Goal: Transaction & Acquisition: Purchase product/service

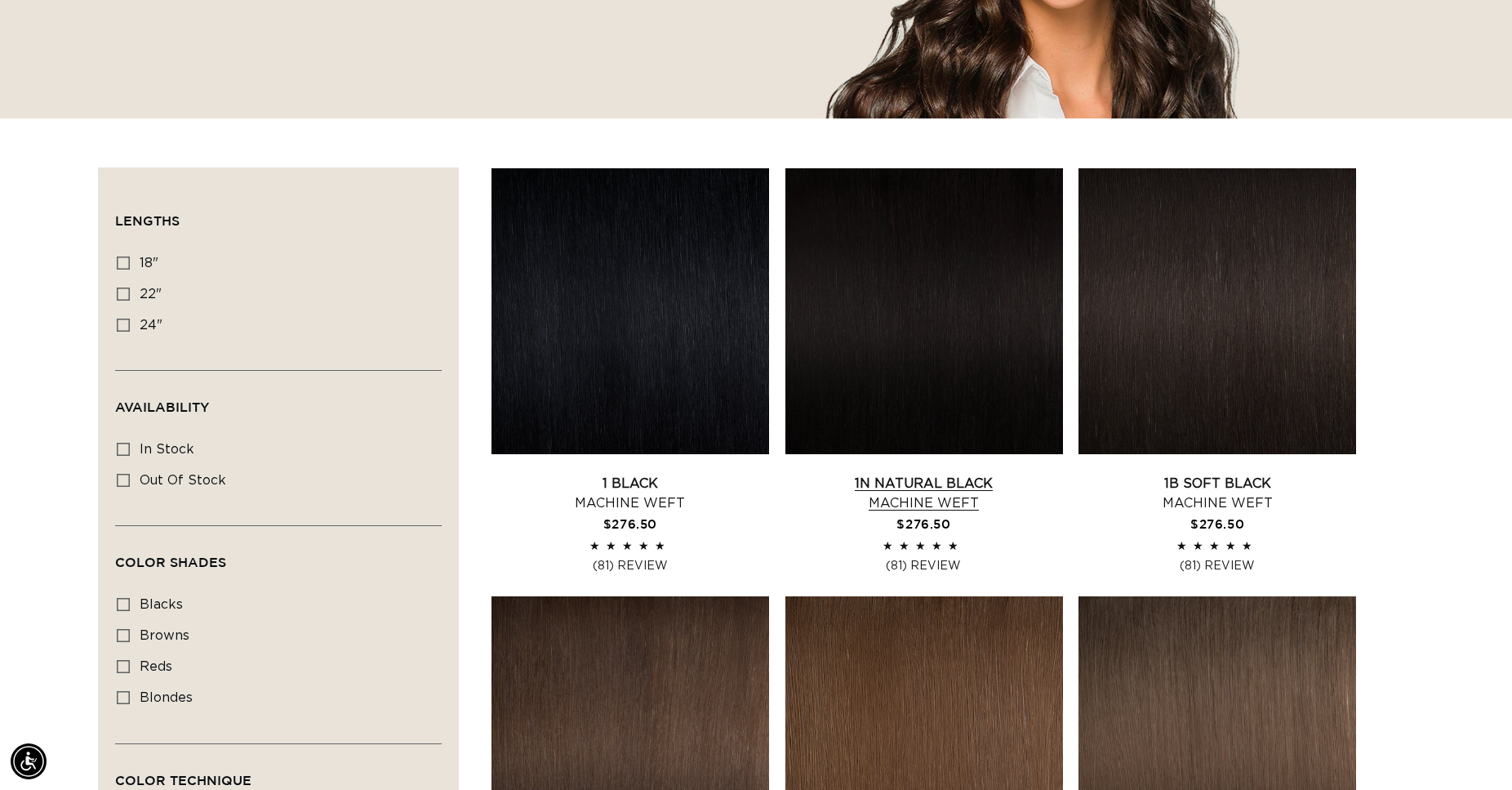
scroll to position [0, 1396]
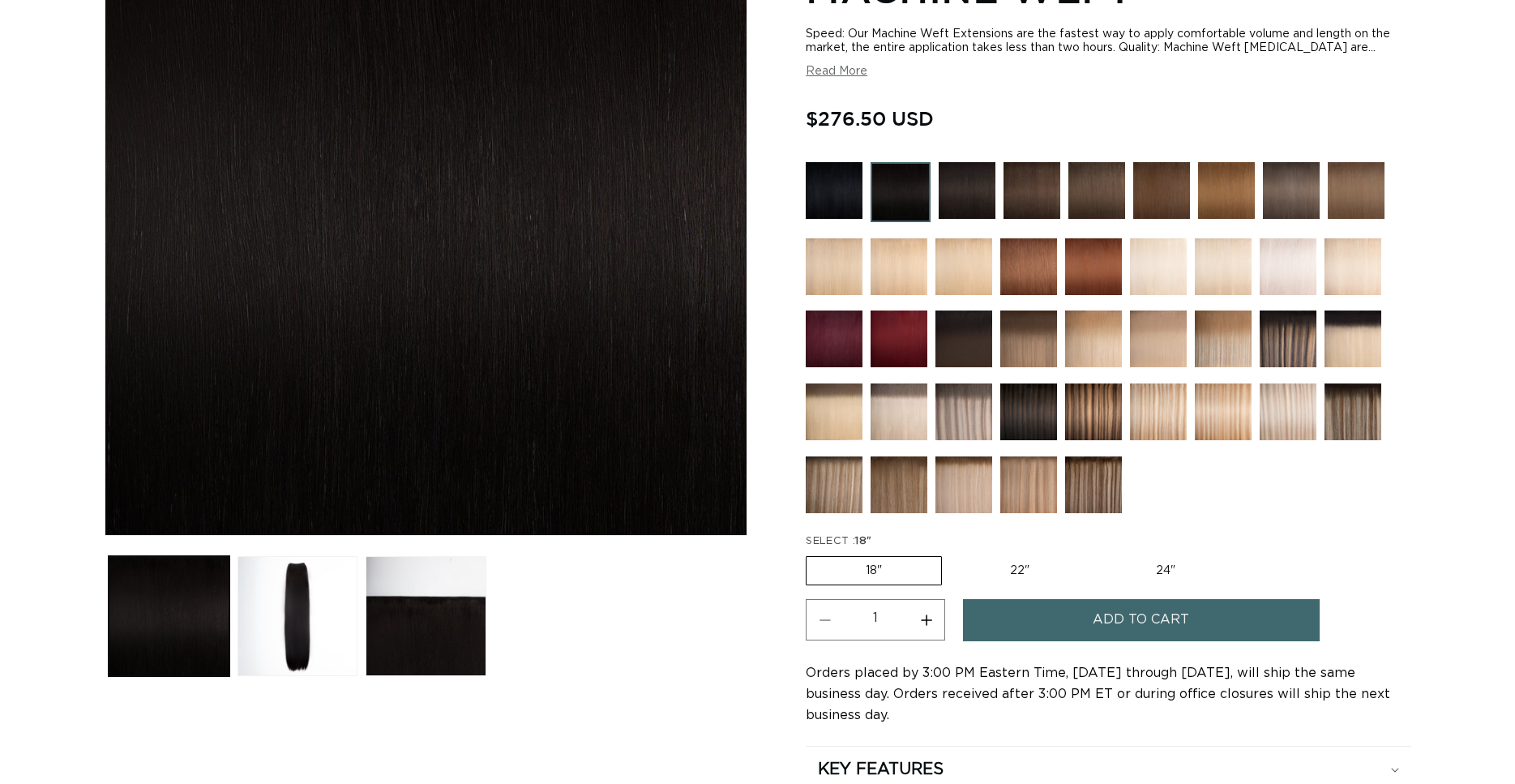
scroll to position [330, 0]
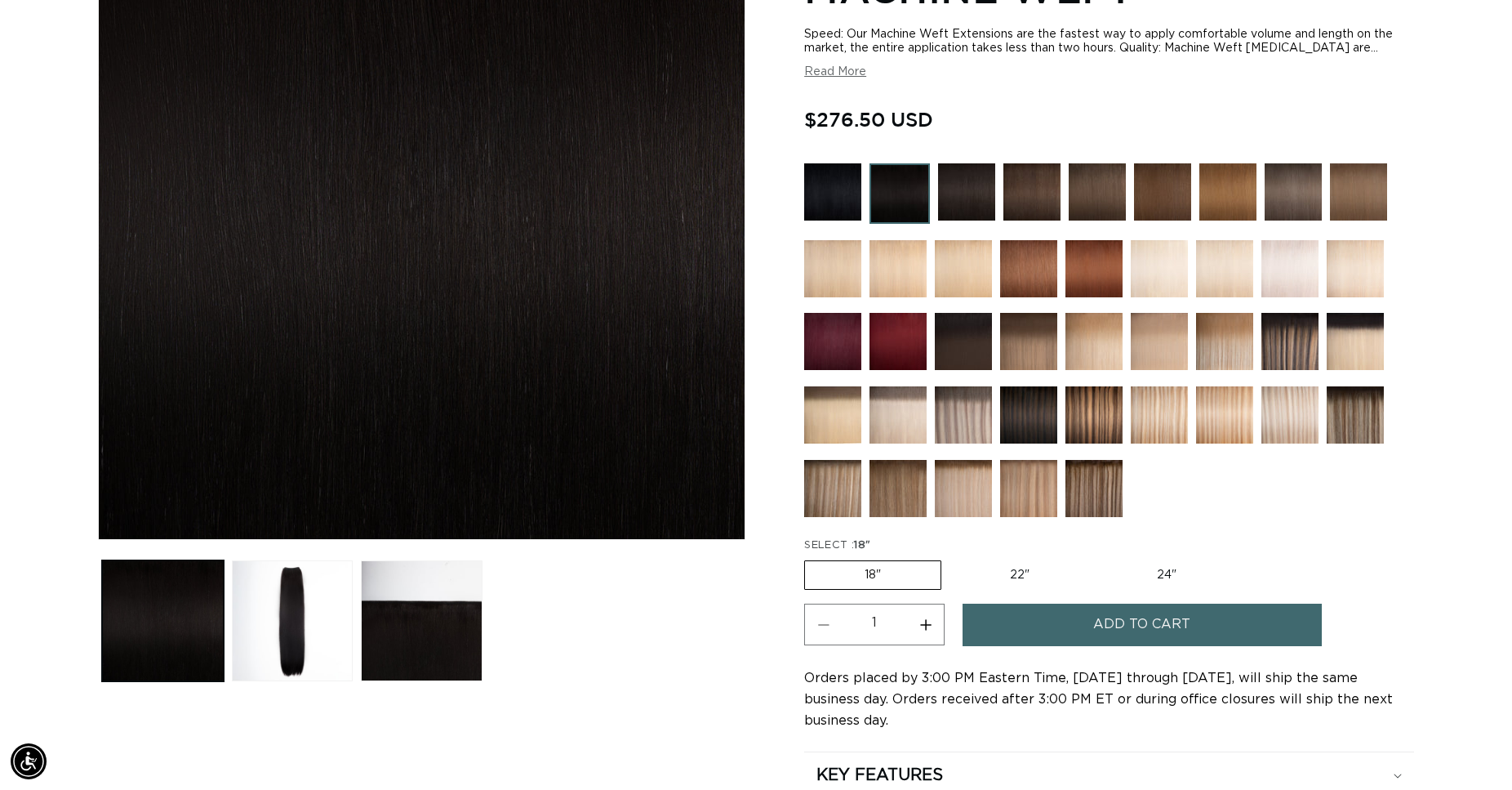
click at [860, 574] on label "18" Variant sold out or unavailable" at bounding box center [872, 575] width 137 height 30
click at [809, 558] on input "18" Variant sold out or unavailable" at bounding box center [808, 557] width 1 height 1
click at [1108, 620] on span "Add to cart" at bounding box center [1141, 625] width 97 height 42
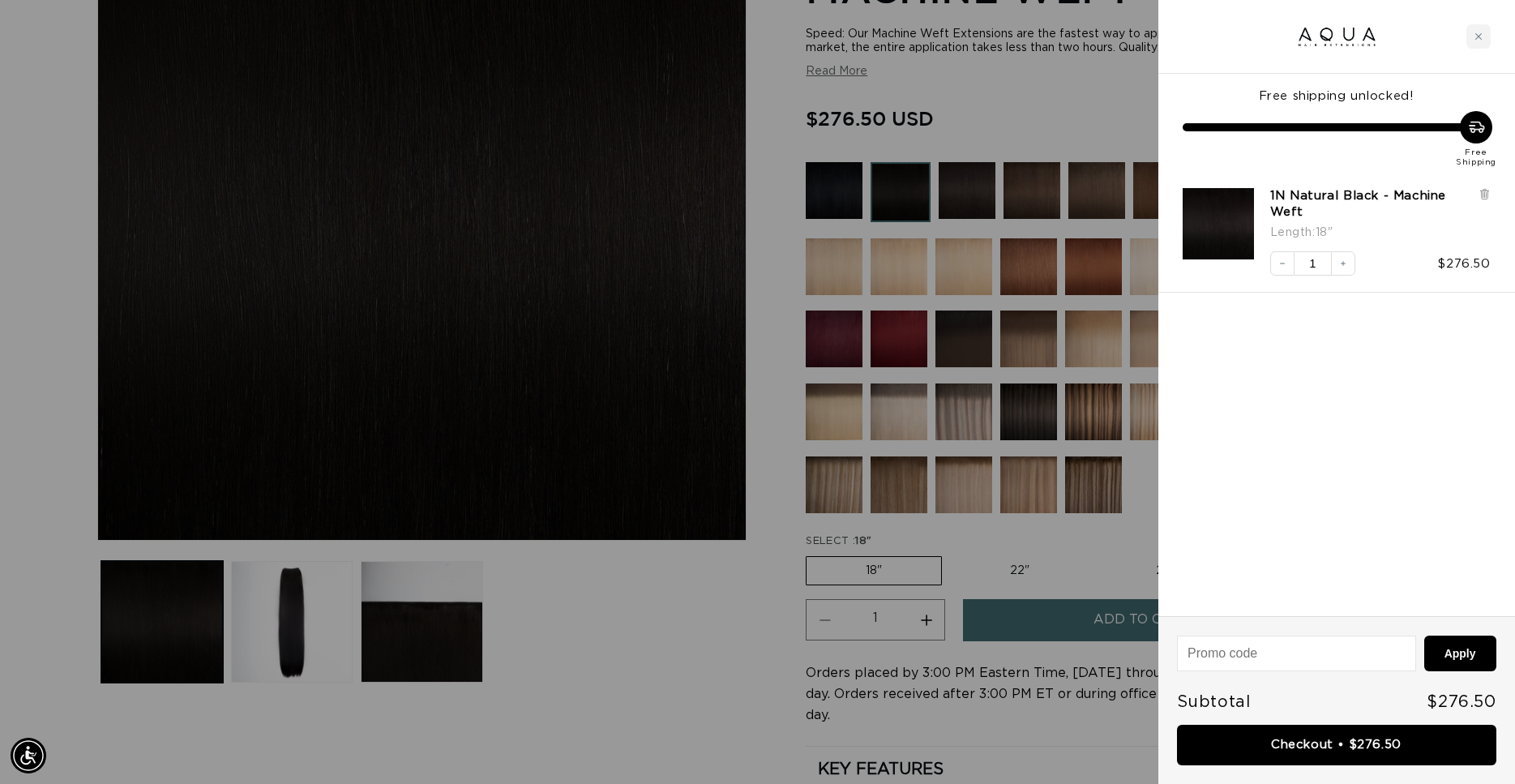
scroll to position [0, 2800]
click at [1316, 740] on link "Checkout • $276.50" at bounding box center [1337, 745] width 319 height 42
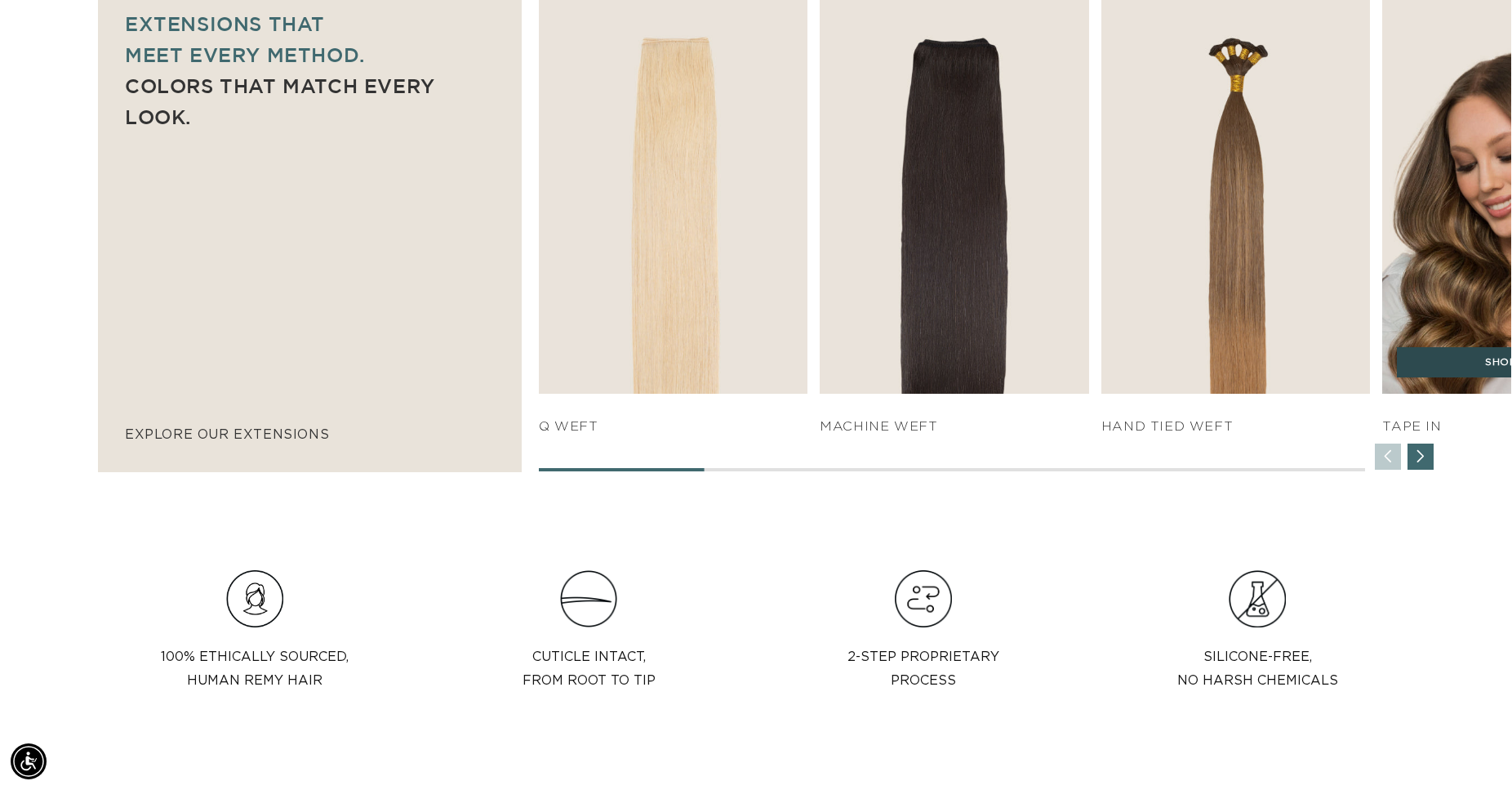
click at [1453, 364] on link "SHOP NOW" at bounding box center [1516, 363] width 240 height 31
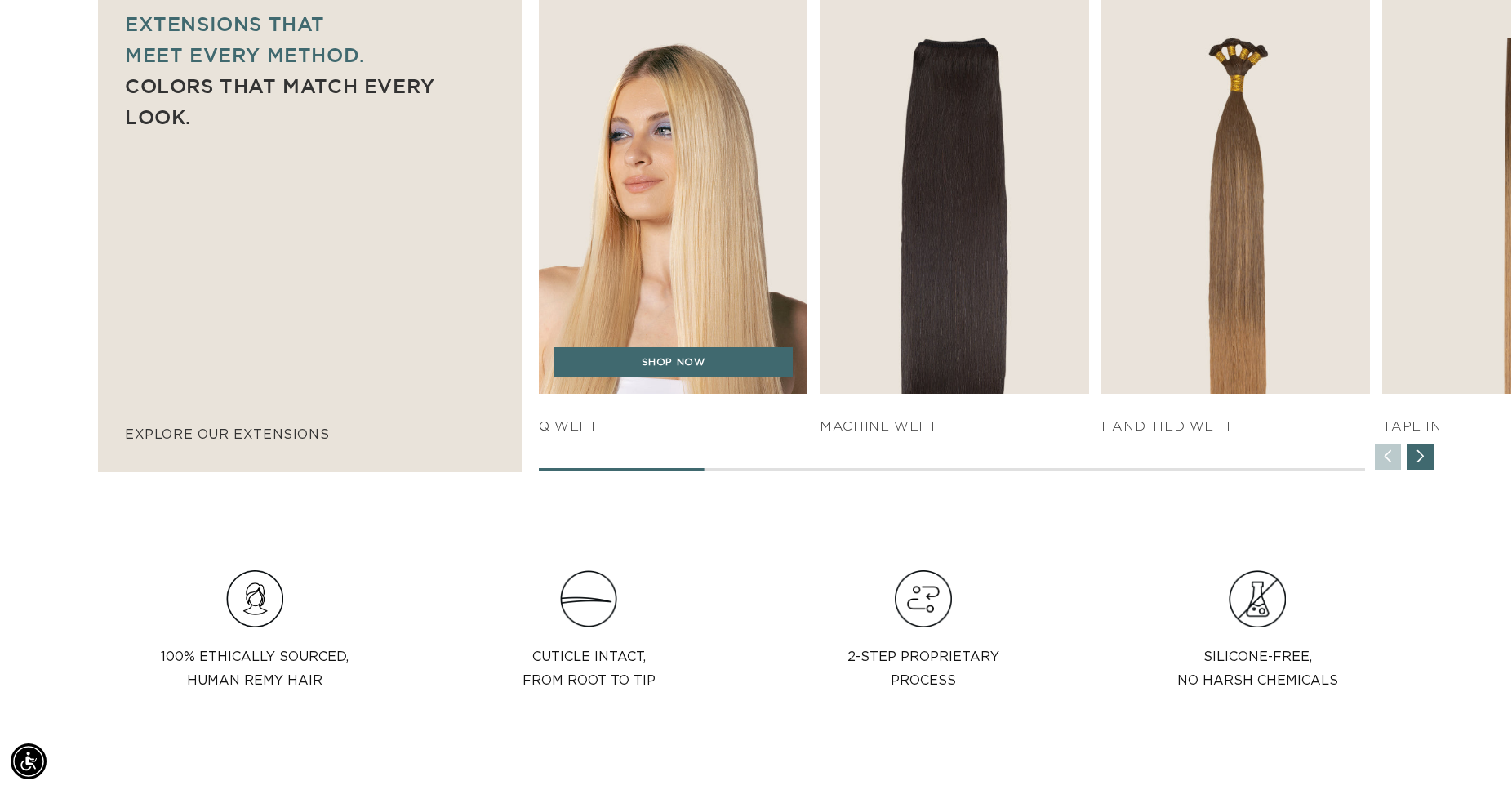
scroll to position [0, 1396]
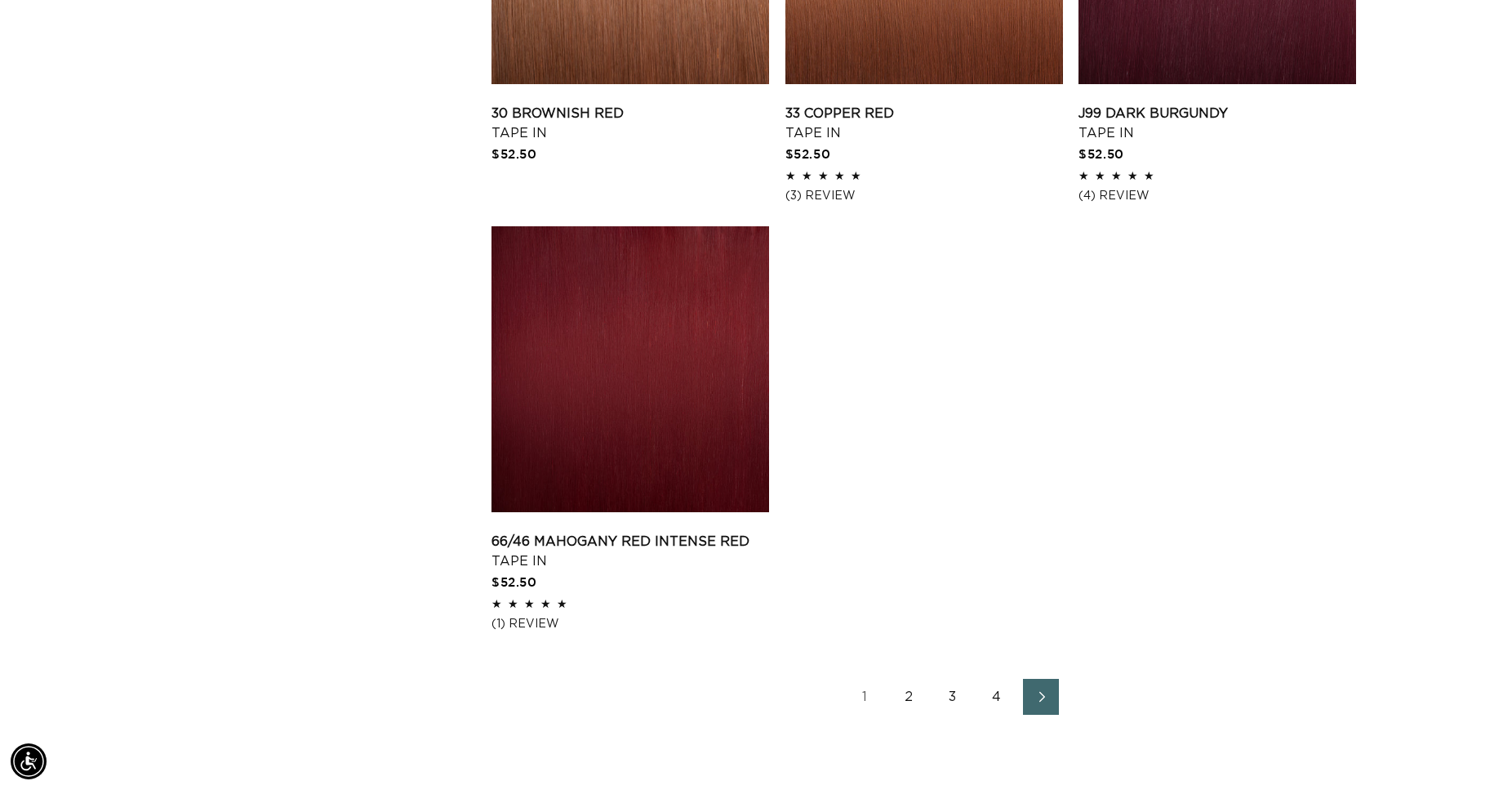
scroll to position [0, 2792]
click at [1042, 690] on span "Next page" at bounding box center [1041, 696] width 10 height 19
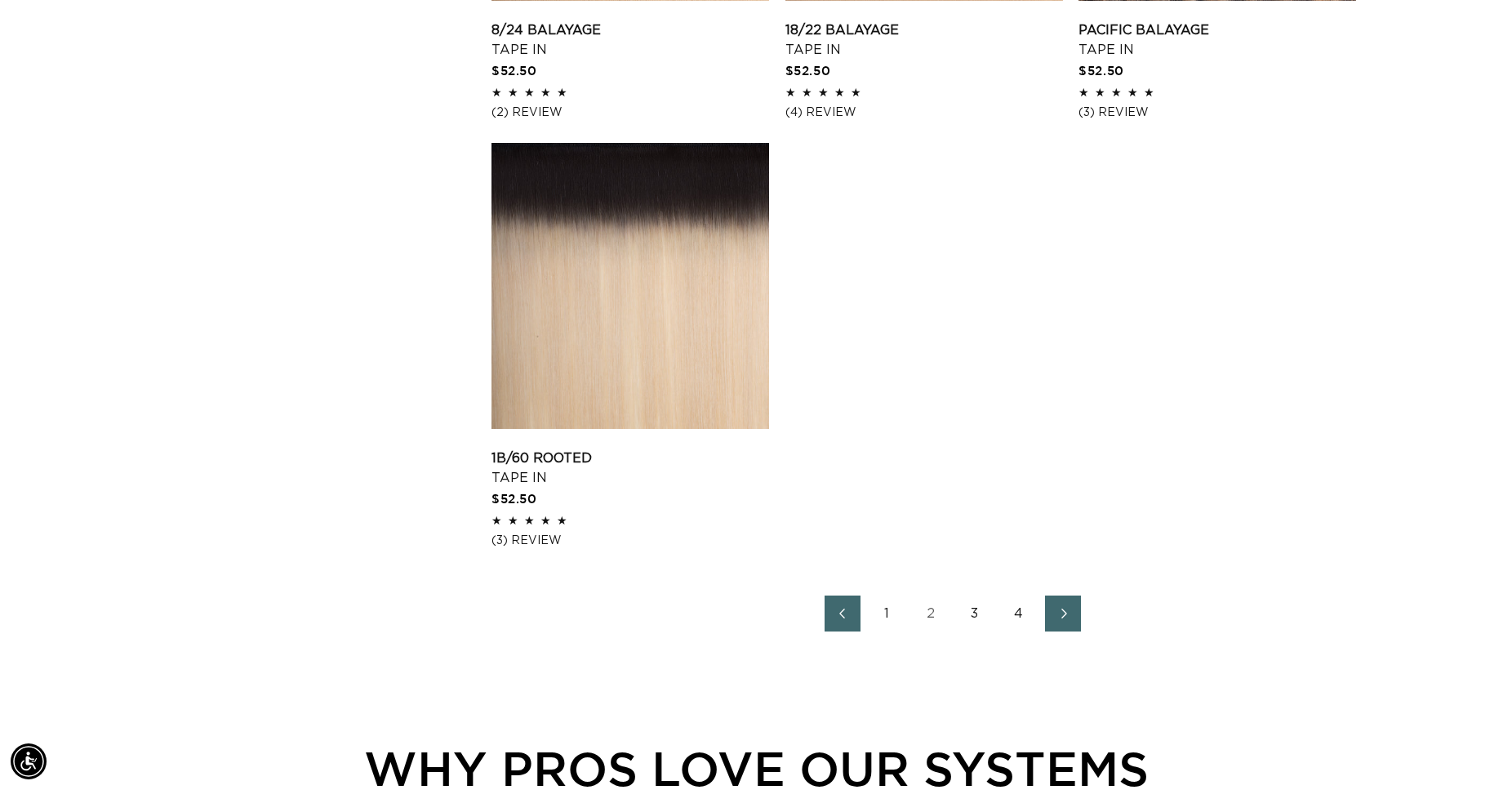
scroll to position [0, 2792]
click at [1073, 600] on link "Next page" at bounding box center [1062, 613] width 36 height 36
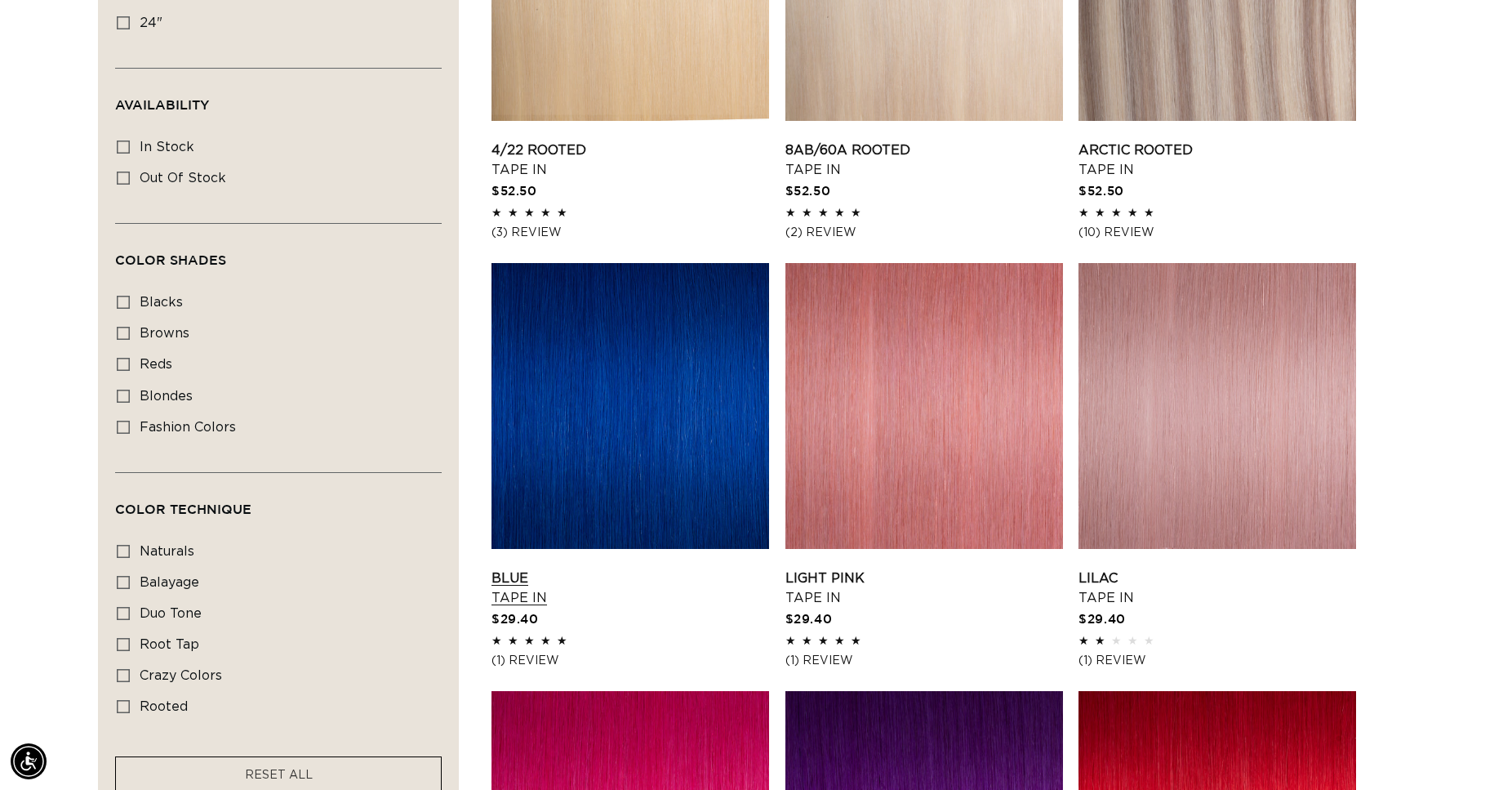
scroll to position [0, 2792]
click at [626, 568] on link "Blue Tape In" at bounding box center [631, 587] width 278 height 39
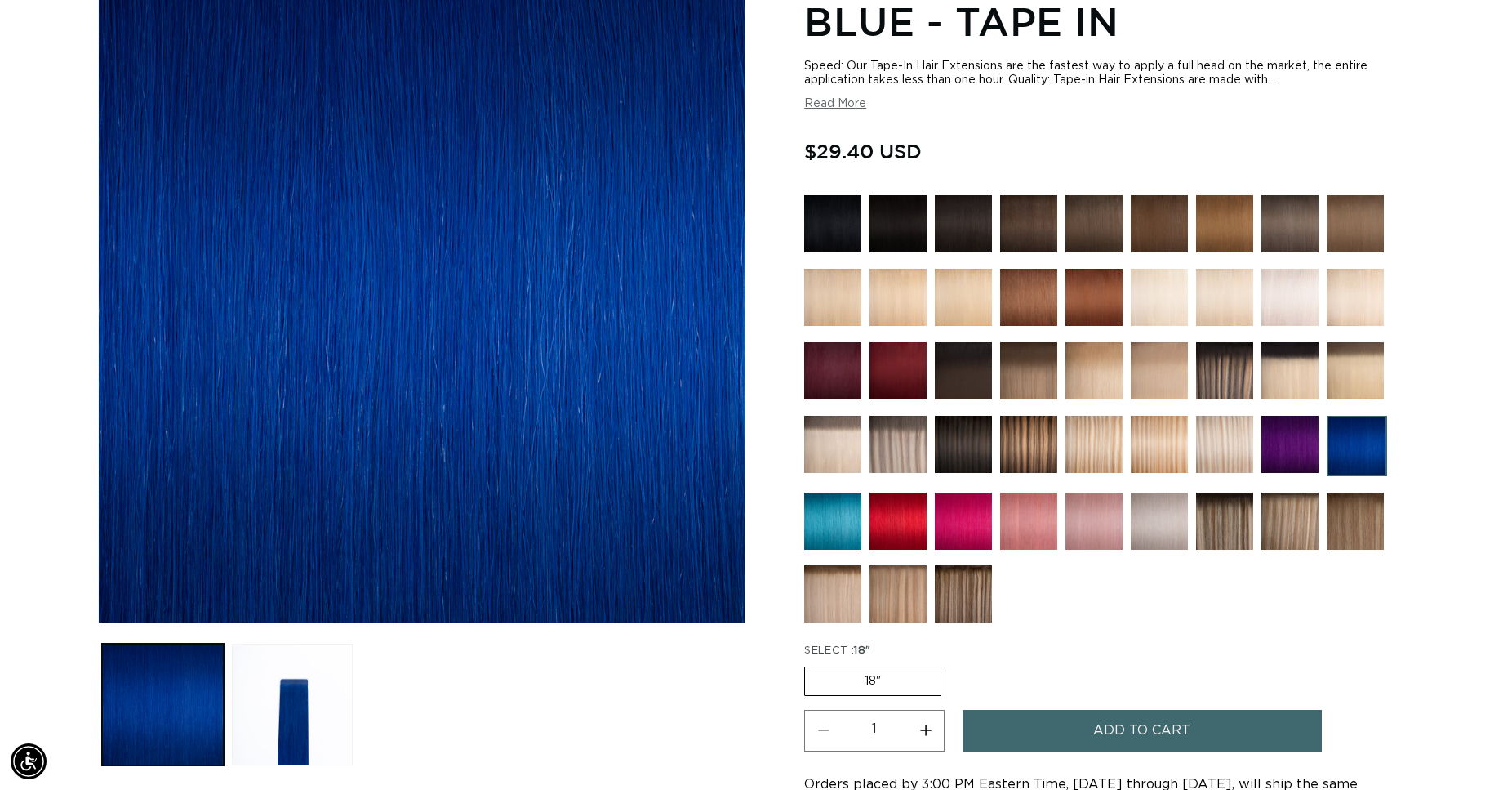
scroll to position [333, 0]
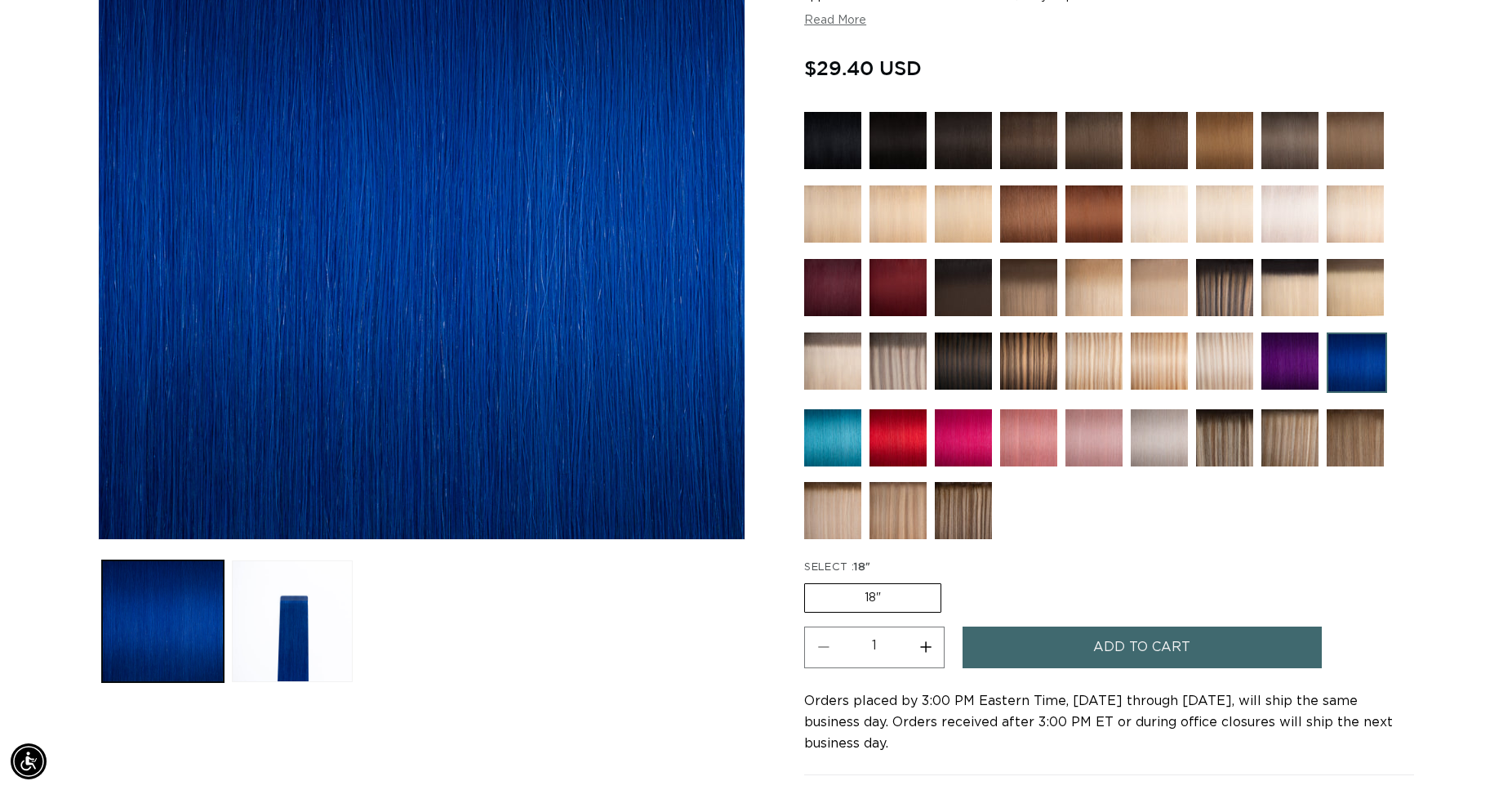
click at [1149, 637] on span "Add to cart" at bounding box center [1141, 648] width 97 height 42
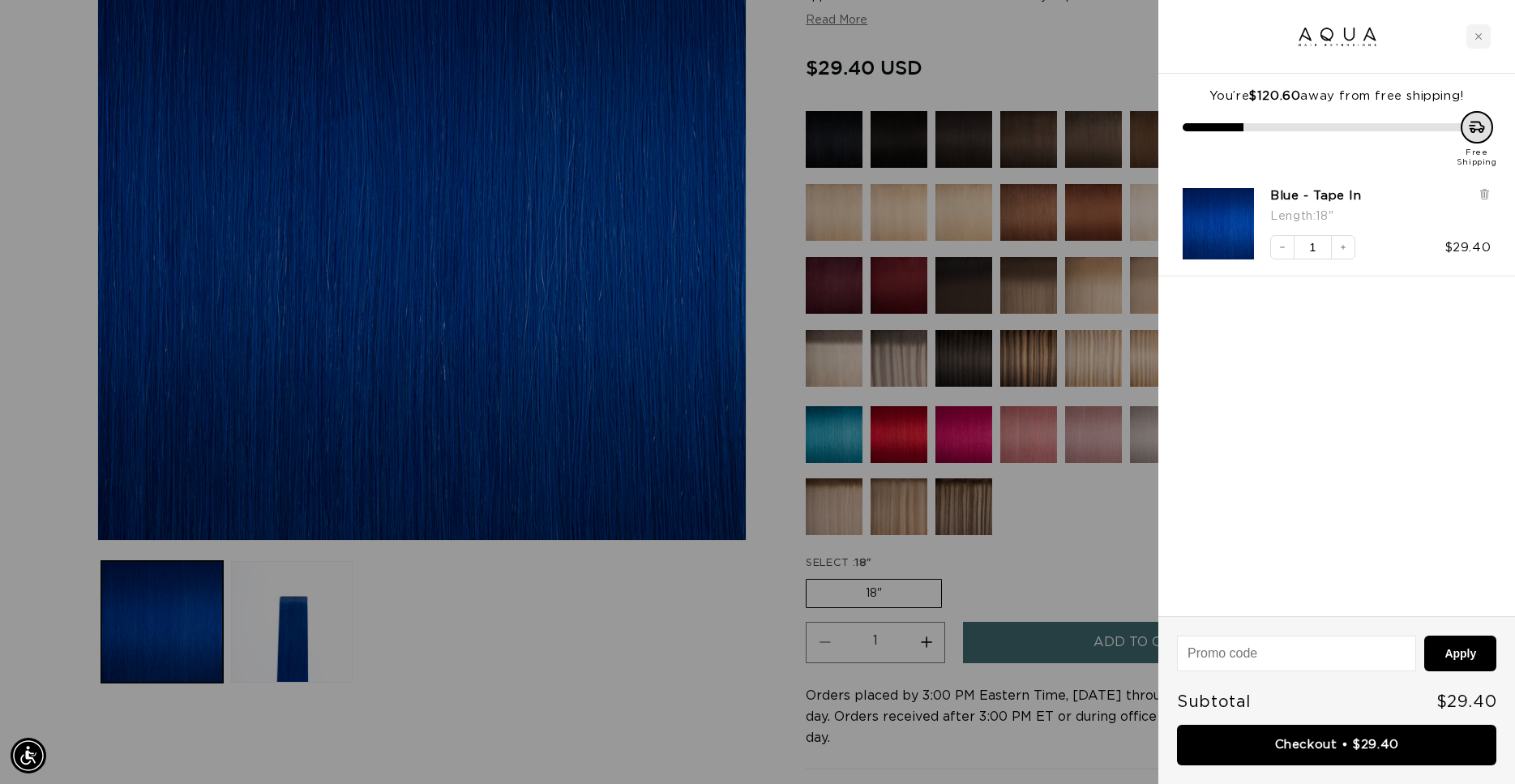
scroll to position [0, 0]
click at [1320, 741] on link "Checkout • $29.40" at bounding box center [1337, 745] width 319 height 42
